Goal: Transaction & Acquisition: Obtain resource

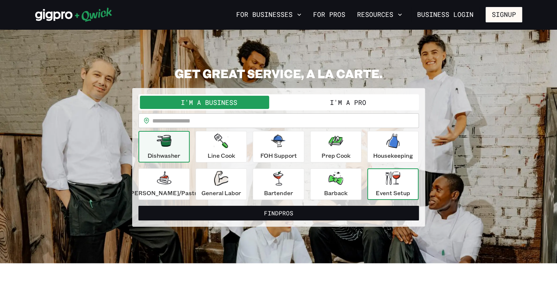
click at [392, 187] on div "Event Setup" at bounding box center [393, 184] width 34 height 26
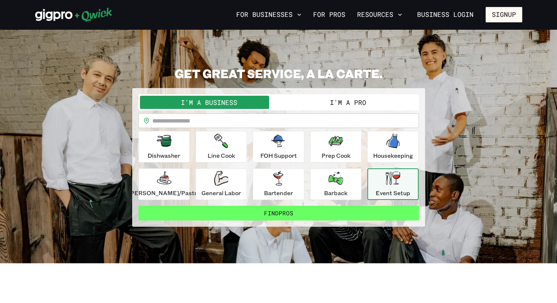
click at [315, 213] on button "Find Pros" at bounding box center [279, 213] width 281 height 15
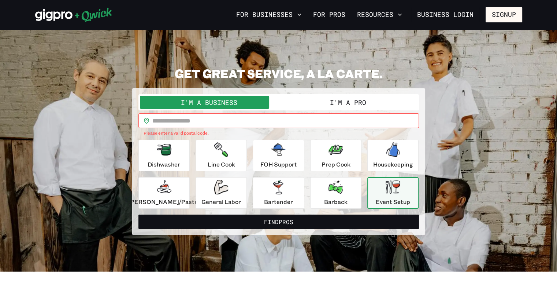
click at [266, 119] on input "text" at bounding box center [285, 120] width 267 height 15
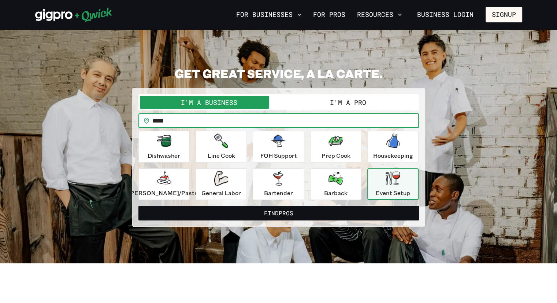
type input "*****"
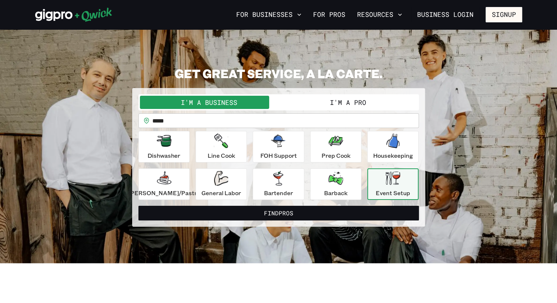
click at [390, 186] on div "Event Setup" at bounding box center [393, 184] width 34 height 26
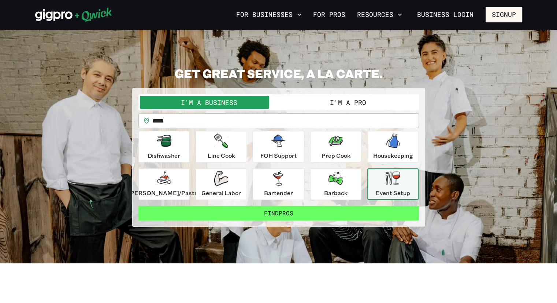
click at [341, 217] on button "Find Pros" at bounding box center [279, 213] width 281 height 15
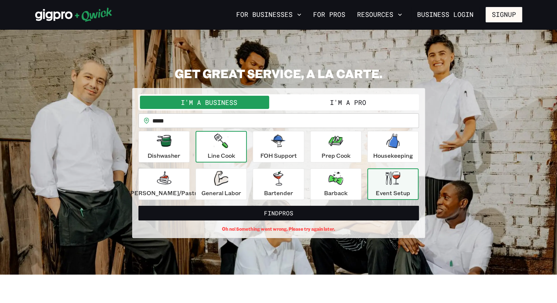
click at [228, 145] on icon "button" at bounding box center [221, 140] width 14 height 15
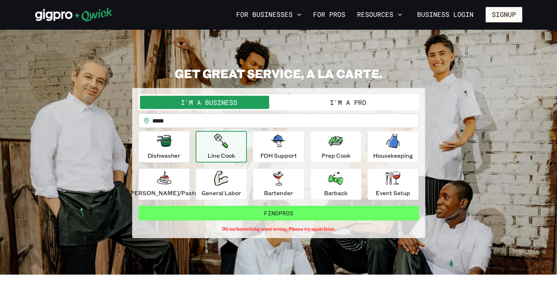
click at [261, 208] on button "Find Pros" at bounding box center [279, 213] width 281 height 15
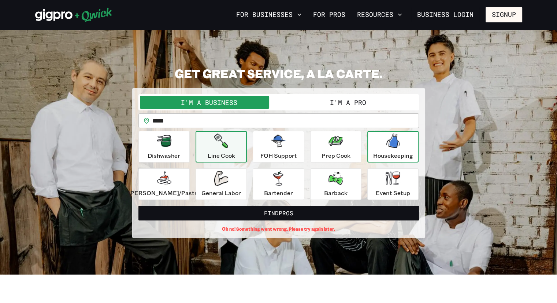
click at [373, 158] on p "Housekeeping" at bounding box center [393, 155] width 40 height 9
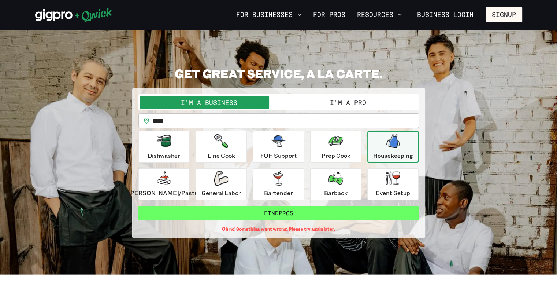
click at [314, 213] on button "Find Pros" at bounding box center [279, 213] width 281 height 15
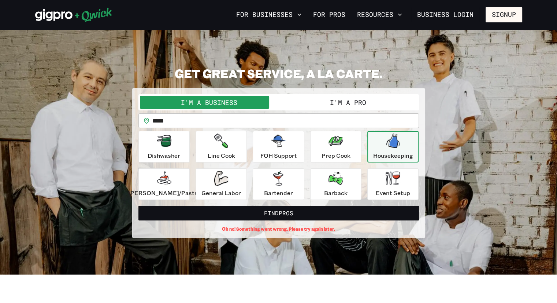
click at [328, 104] on button "I'm a Pro" at bounding box center [348, 102] width 139 height 13
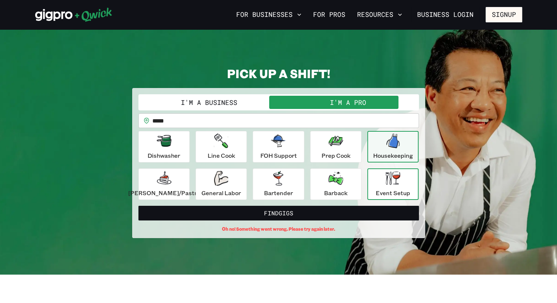
click at [386, 178] on icon "button" at bounding box center [393, 178] width 15 height 14
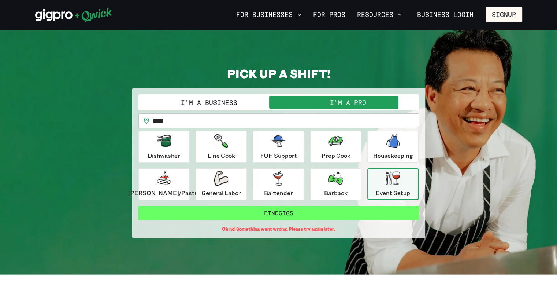
click at [308, 211] on button "Find Gigs" at bounding box center [279, 213] width 281 height 15
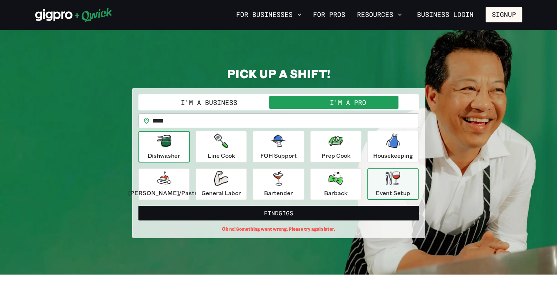
click at [180, 141] on div "Dishwasher" at bounding box center [164, 146] width 33 height 26
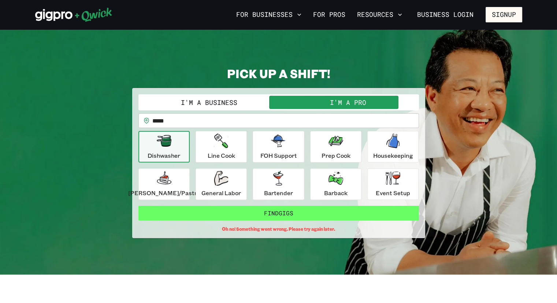
click at [284, 211] on button "Find Gigs" at bounding box center [279, 213] width 281 height 15
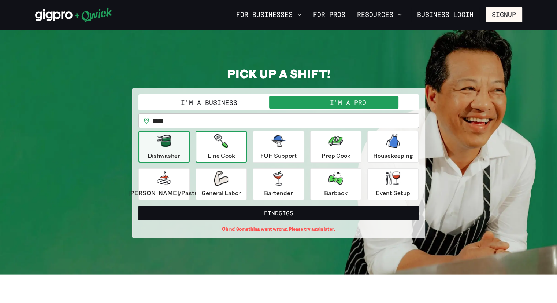
click at [228, 136] on icon "button" at bounding box center [221, 140] width 14 height 15
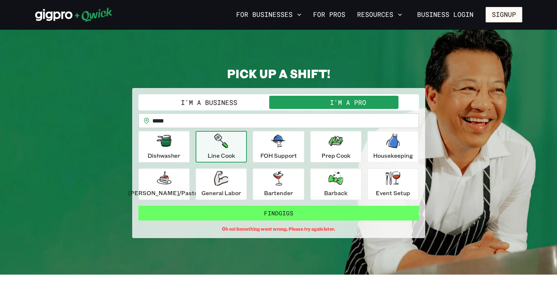
click at [322, 207] on button "Find Gigs" at bounding box center [279, 213] width 281 height 15
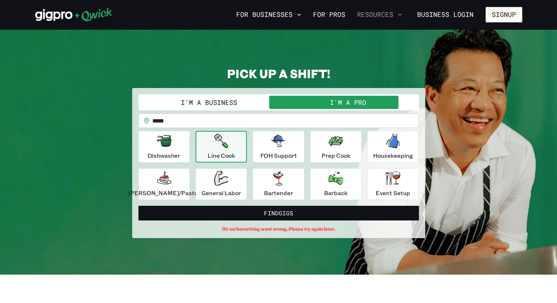
click at [383, 14] on button "Resources" at bounding box center [379, 14] width 51 height 12
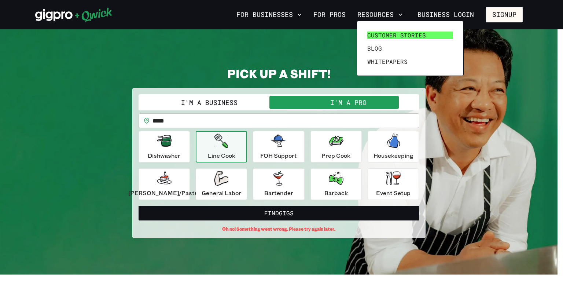
click at [377, 35] on span "Customer stories" at bounding box center [396, 35] width 59 height 7
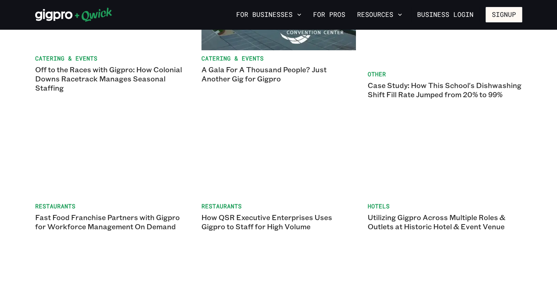
scroll to position [261, 0]
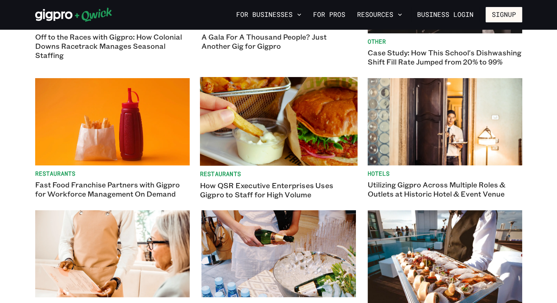
click at [230, 169] on link "Restaurants How QSR Executive Enterprises Uses Gigpro to Staff for High Volume" at bounding box center [279, 138] width 158 height 122
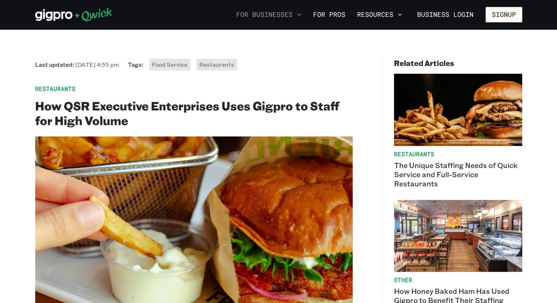
click at [258, 19] on button "For Businesses" at bounding box center [268, 14] width 71 height 12
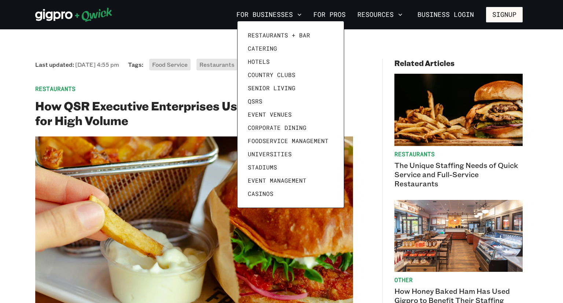
click at [59, 21] on div at bounding box center [281, 151] width 563 height 303
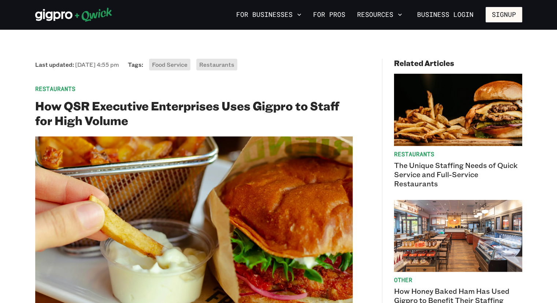
click at [59, 17] on icon at bounding box center [53, 15] width 37 height 12
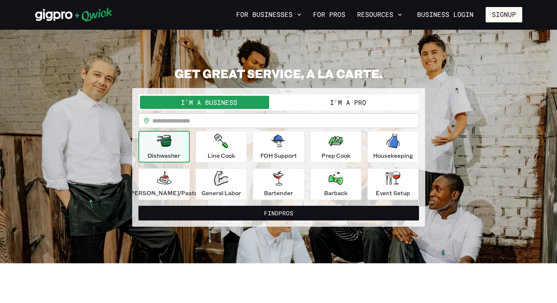
click at [192, 115] on input "text" at bounding box center [285, 120] width 267 height 15
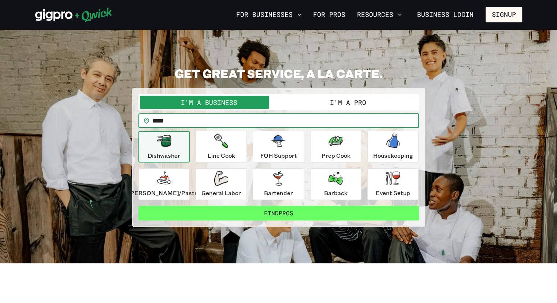
type input "*****"
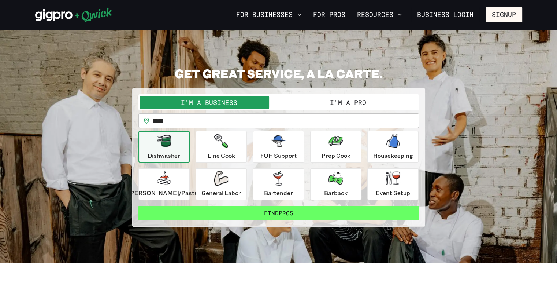
click at [234, 207] on button "Find Pros" at bounding box center [279, 213] width 281 height 15
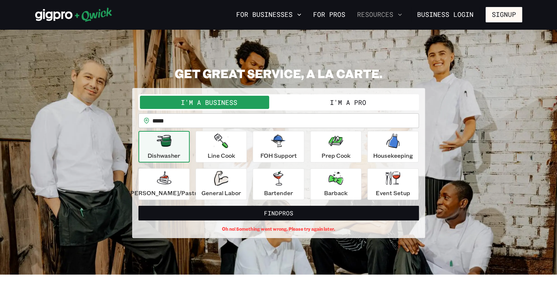
click at [368, 16] on button "Resources" at bounding box center [379, 14] width 51 height 12
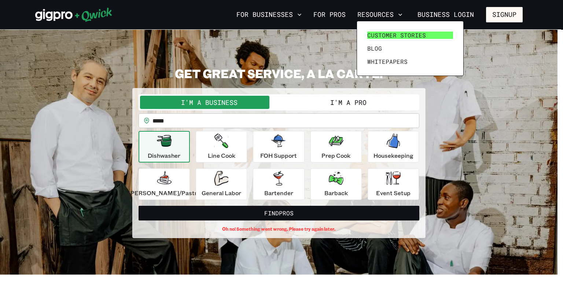
click at [374, 33] on span "Customer stories" at bounding box center [396, 35] width 59 height 7
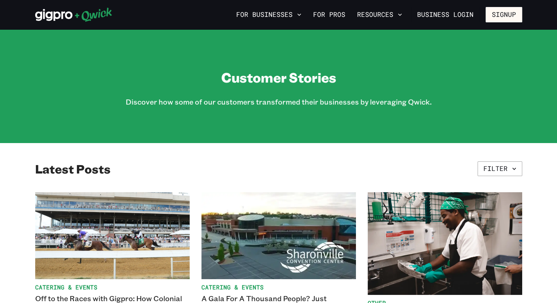
click at [49, 19] on icon at bounding box center [53, 15] width 37 height 12
